Goal: Transaction & Acquisition: Subscribe to service/newsletter

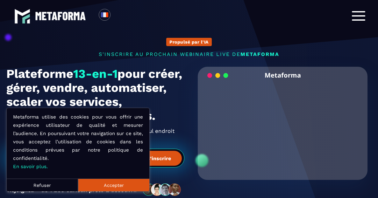
click at [122, 184] on button "Accepter" at bounding box center [113, 185] width 71 height 13
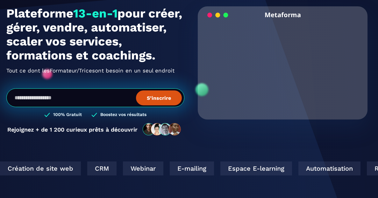
scroll to position [63, 0]
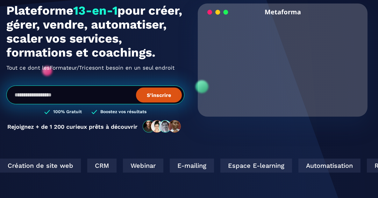
click at [108, 104] on input "email" at bounding box center [95, 95] width 178 height 19
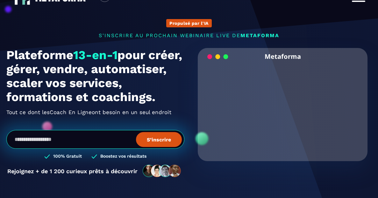
scroll to position [20, 0]
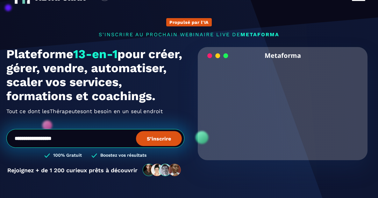
type input "**********"
click at [136, 131] on button "S’inscrire" at bounding box center [159, 138] width 46 height 15
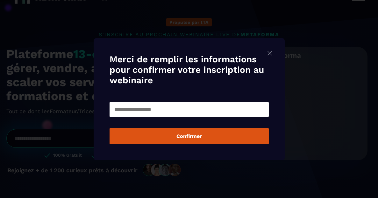
click at [162, 114] on input "Modal window" at bounding box center [188, 109] width 159 height 15
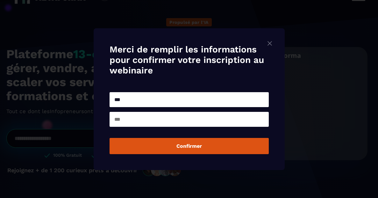
type input "***"
click at [209, 126] on input "Modal window" at bounding box center [188, 119] width 159 height 15
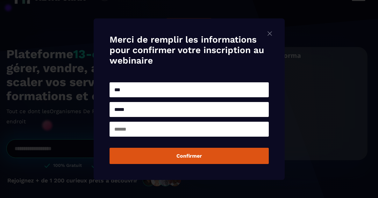
type input "*****"
click at [173, 128] on input "Modal window" at bounding box center [188, 129] width 159 height 15
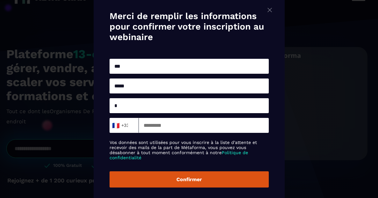
type input "*"
click at [208, 118] on div "🇫🇷 +33 Loading..." at bounding box center [188, 125] width 159 height 18
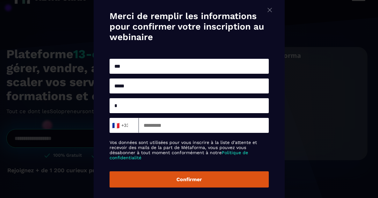
click at [235, 133] on input "Modal window" at bounding box center [204, 125] width 130 height 15
click at [230, 181] on button "Confirmer" at bounding box center [188, 179] width 159 height 16
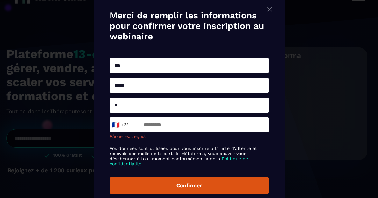
click at [242, 124] on input "Modal window" at bounding box center [204, 124] width 130 height 15
click at [186, 126] on input "Modal window" at bounding box center [204, 124] width 130 height 15
click at [272, 7] on img "Modal window" at bounding box center [270, 9] width 8 height 8
